Goal: Task Accomplishment & Management: Complete application form

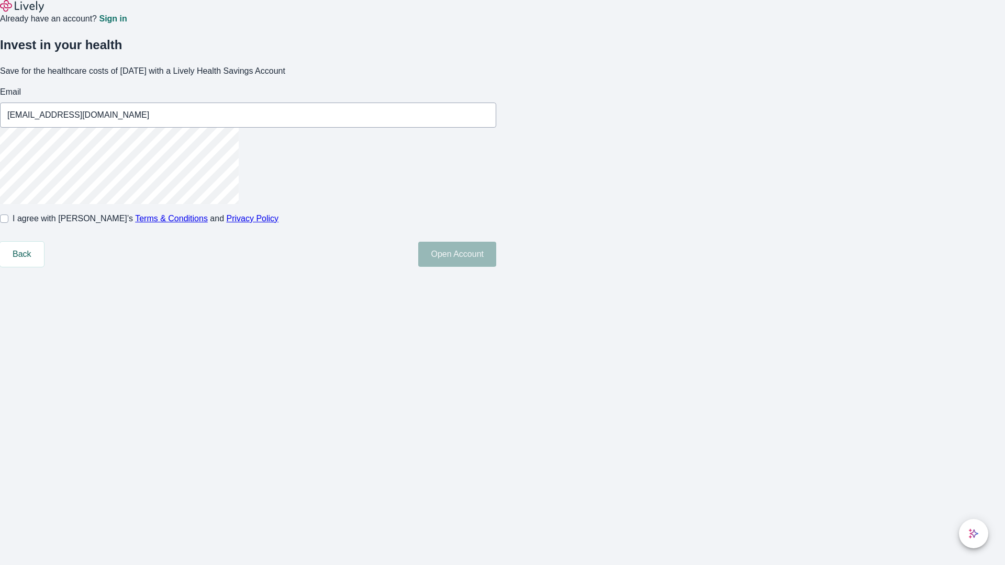
click at [8, 223] on input "I agree with Lively’s Terms & Conditions and Privacy Policy" at bounding box center [4, 219] width 8 height 8
checkbox input "true"
click at [496, 267] on button "Open Account" at bounding box center [457, 254] width 78 height 25
type input "[EMAIL_ADDRESS][DOMAIN_NAME]"
click at [8, 223] on input "I agree with Lively’s Terms & Conditions and Privacy Policy" at bounding box center [4, 219] width 8 height 8
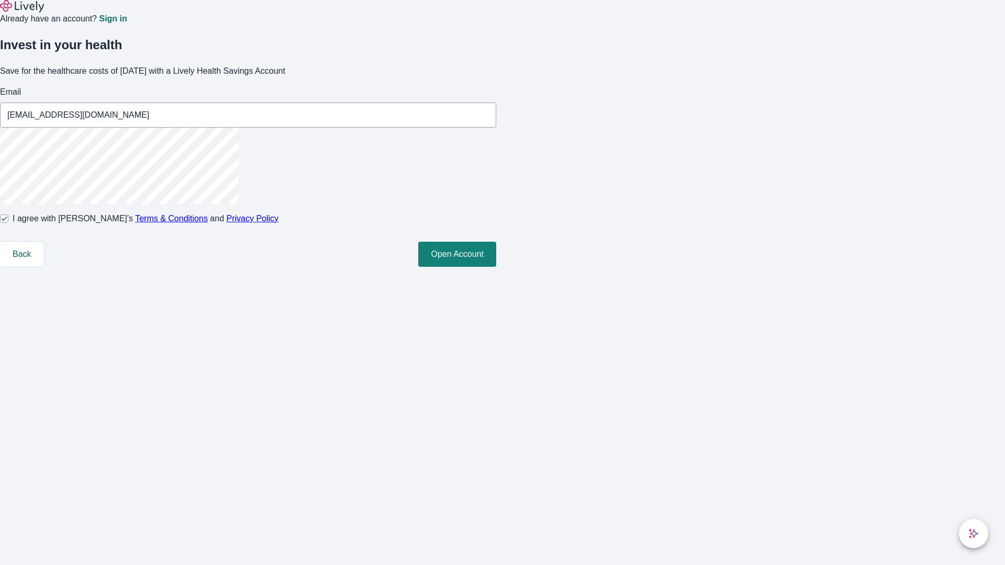
checkbox input "false"
type input "[EMAIL_ADDRESS][DOMAIN_NAME]"
click at [8, 223] on input "I agree with Lively’s Terms & Conditions and Privacy Policy" at bounding box center [4, 219] width 8 height 8
checkbox input "true"
click at [496, 267] on button "Open Account" at bounding box center [457, 254] width 78 height 25
